Goal: Information Seeking & Learning: Learn about a topic

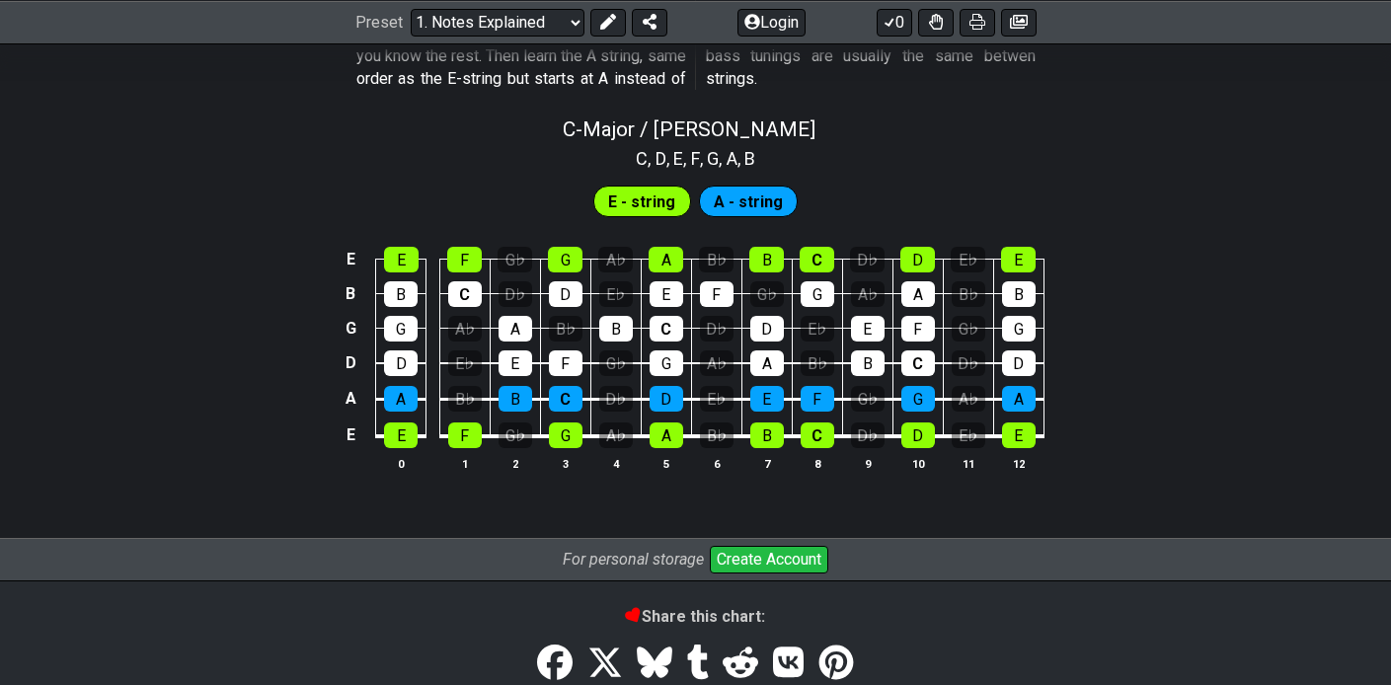
scroll to position [2001, 0]
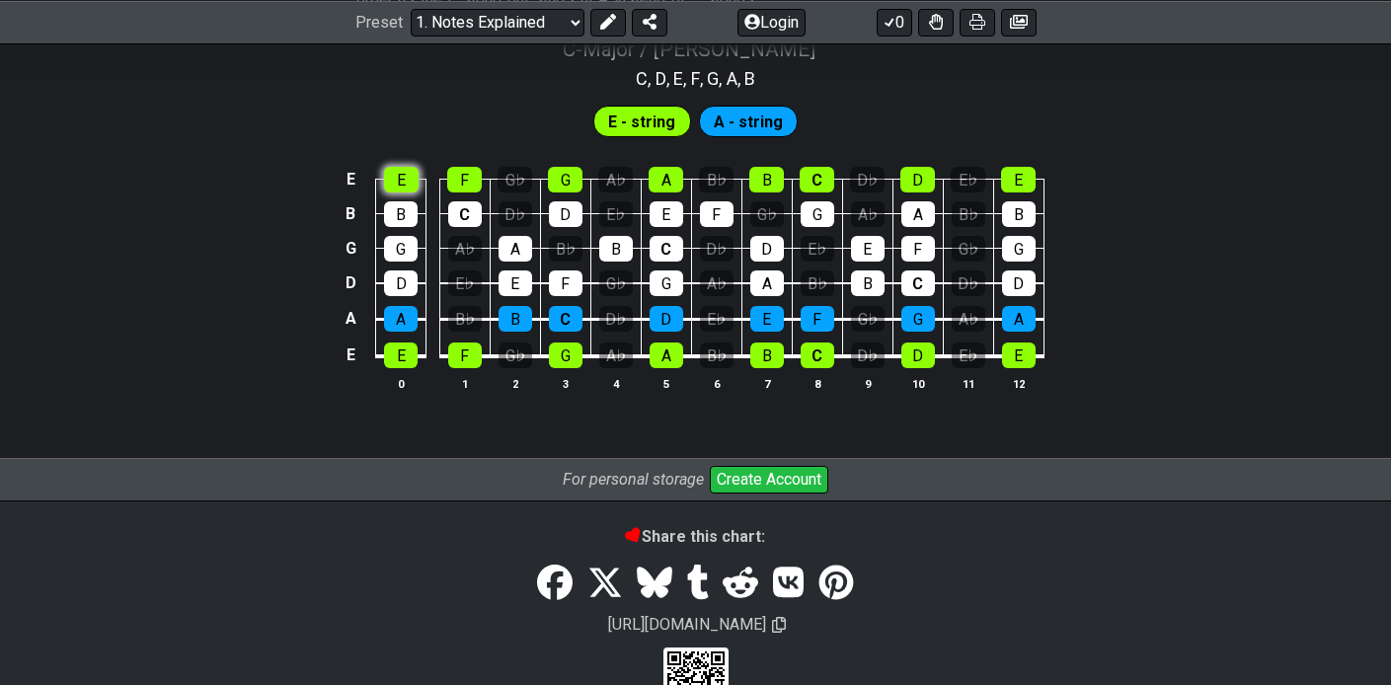
scroll to position [1970, 0]
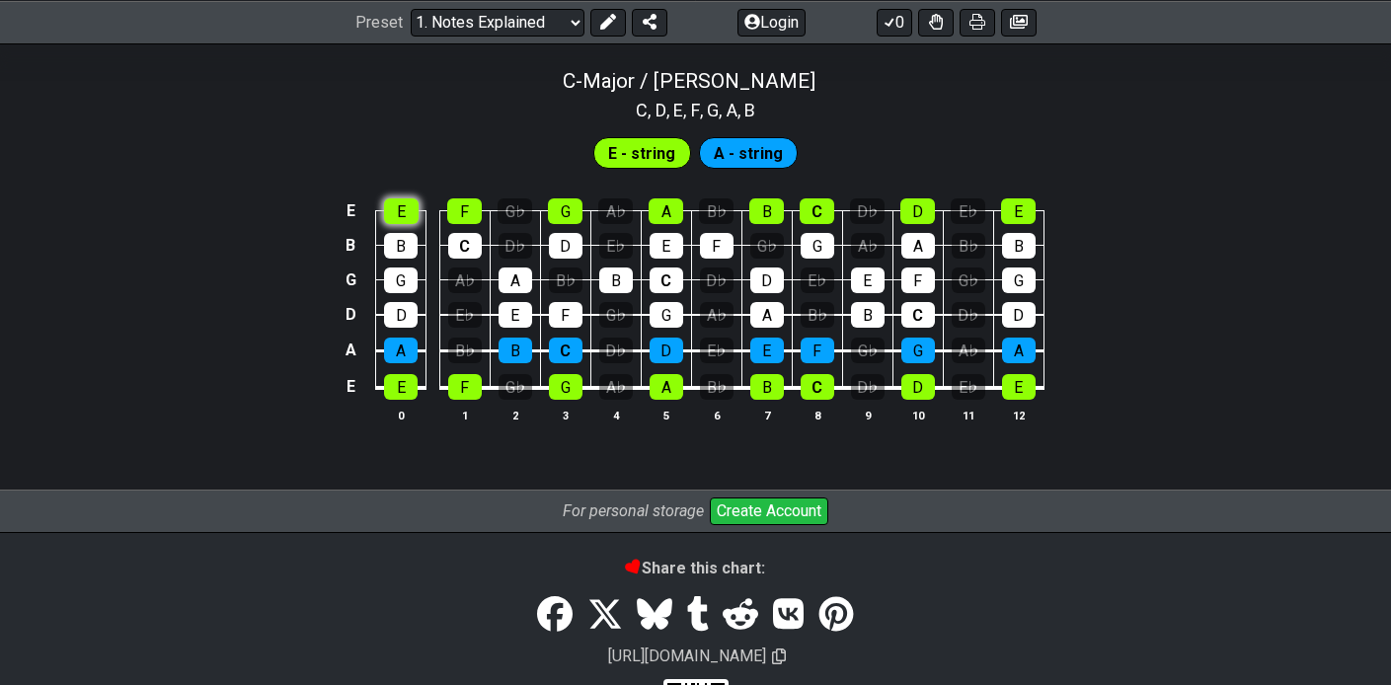
click at [393, 179] on td "E" at bounding box center [401, 194] width 50 height 35
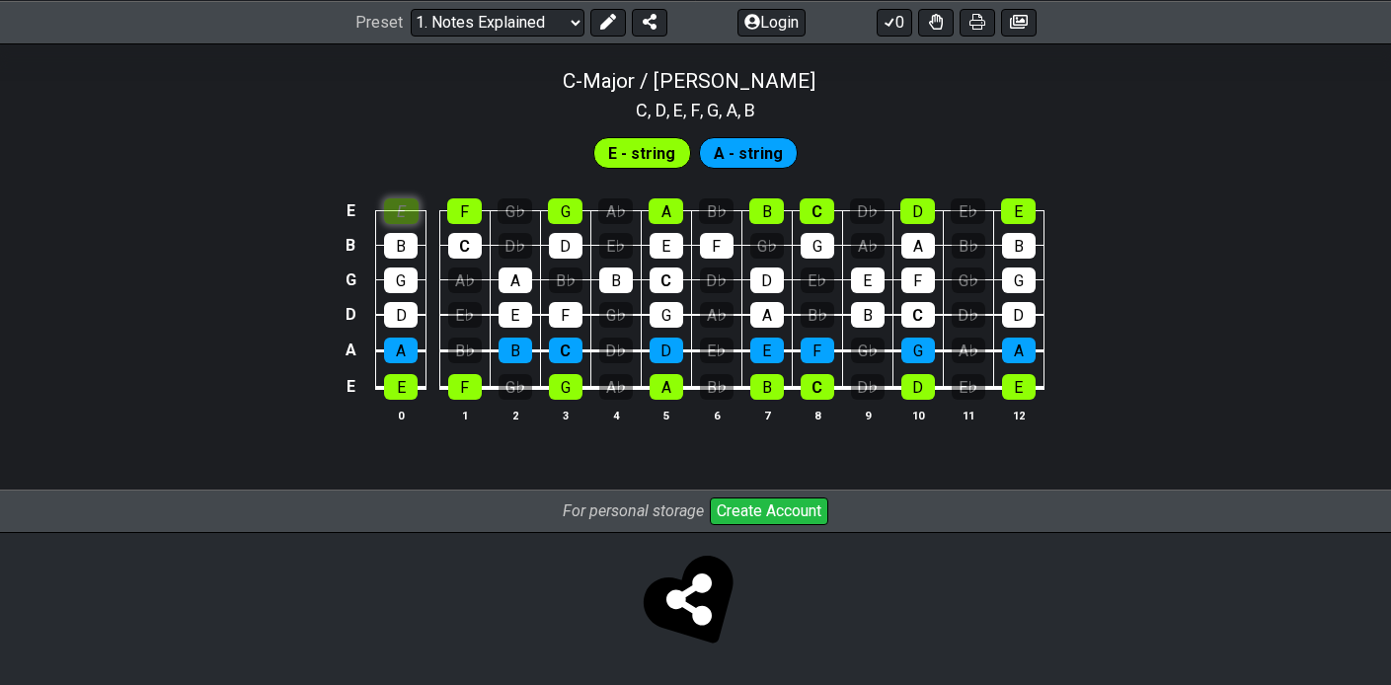
click at [401, 212] on div "E" at bounding box center [401, 211] width 35 height 26
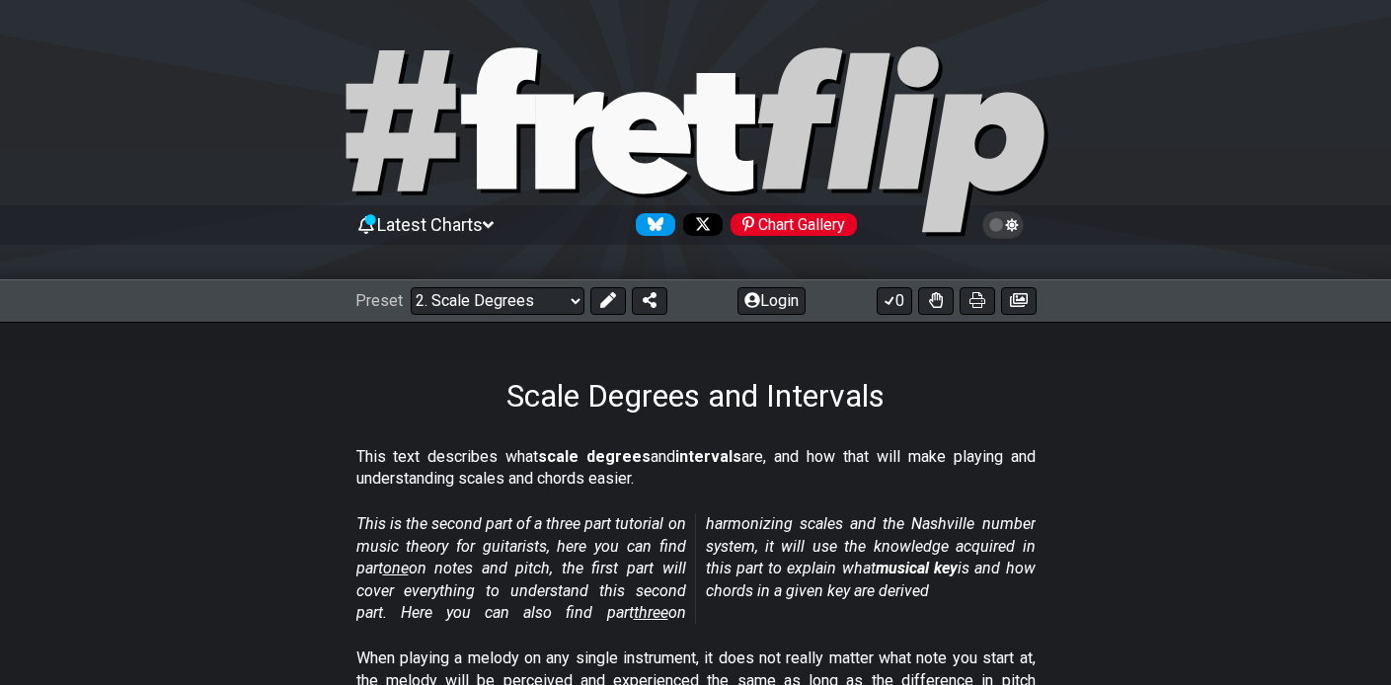
click at [718, 122] on icon at bounding box center [718, 132] width 71 height 118
select select "C"
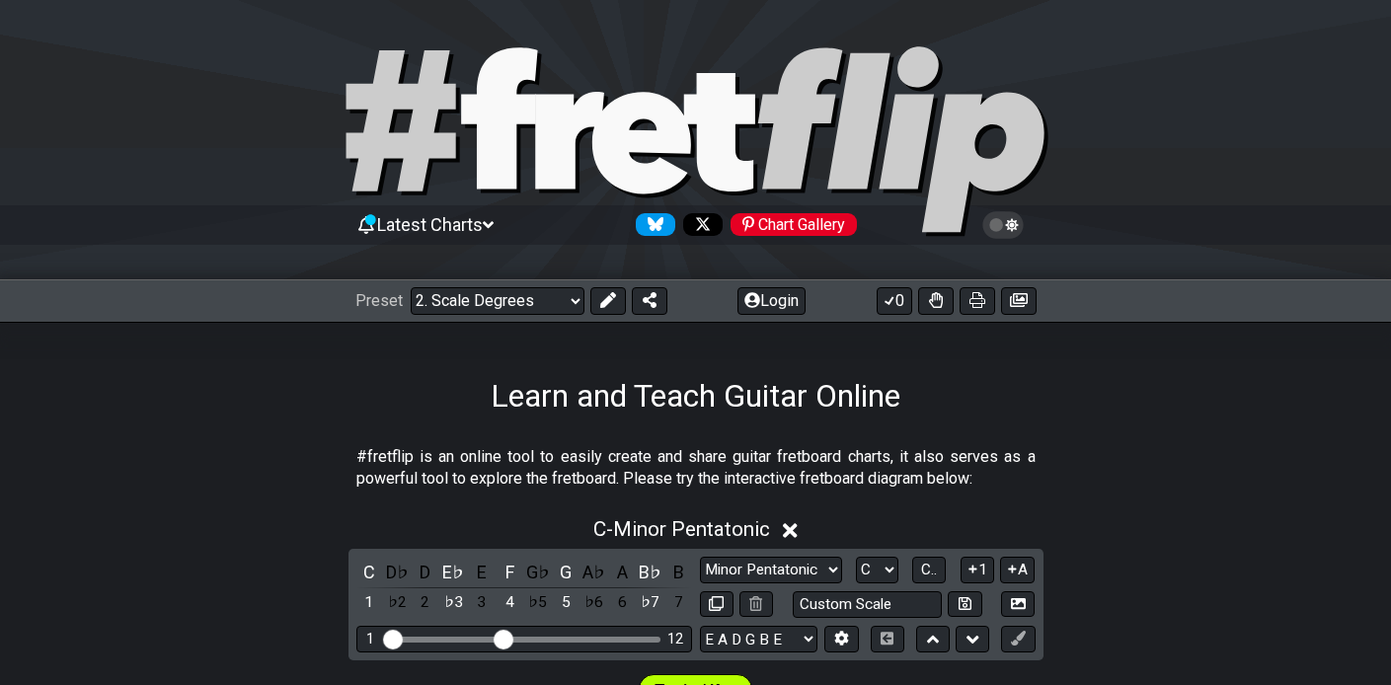
select select "/welcome"
click at [718, 122] on icon at bounding box center [718, 132] width 71 height 118
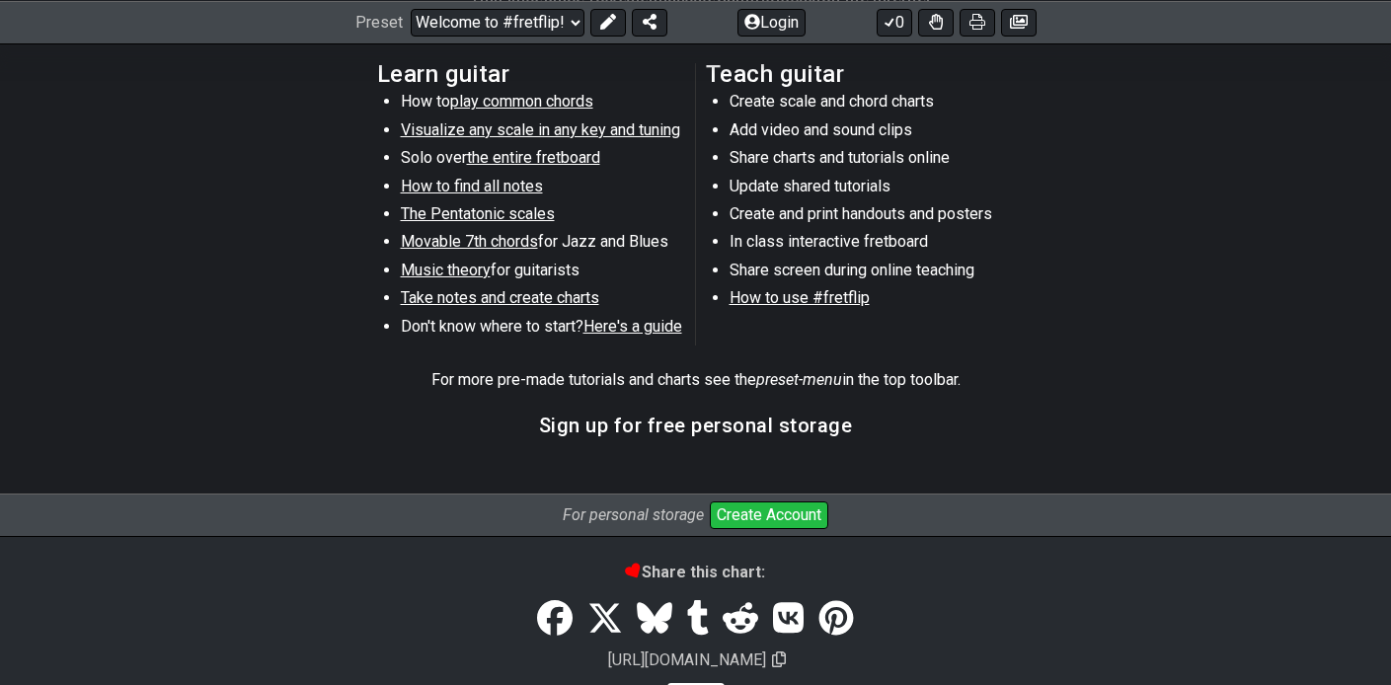
scroll to position [852, 0]
